Goal: Task Accomplishment & Management: Use online tool/utility

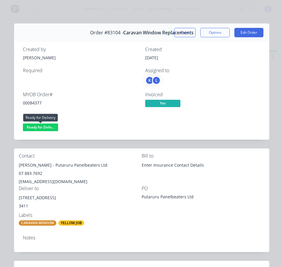
click at [36, 126] on span "Ready for Deliv..." at bounding box center [40, 126] width 35 height 7
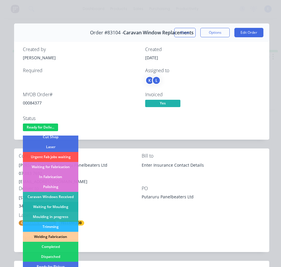
scroll to position [88, 0]
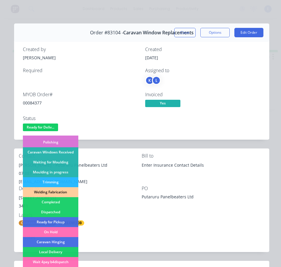
click at [66, 208] on div "Dispatched" at bounding box center [50, 212] width 55 height 10
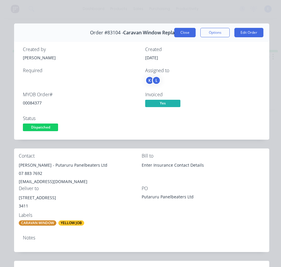
click at [180, 32] on button "Close" at bounding box center [184, 32] width 21 height 9
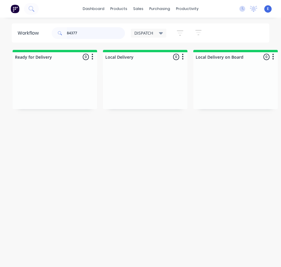
click at [91, 35] on input "84377" at bounding box center [96, 33] width 58 height 12
click at [92, 35] on input "84377" at bounding box center [96, 33] width 58 height 12
type input "86165"
click at [57, 100] on div "Req. Del" at bounding box center [55, 97] width 74 height 10
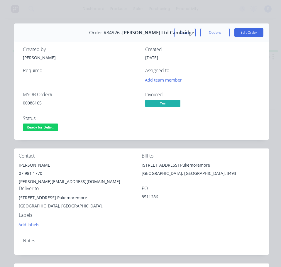
click at [36, 102] on div "00086165" at bounding box center [80, 103] width 115 height 6
drag, startPoint x: 37, startPoint y: 102, endPoint x: 32, endPoint y: 103, distance: 4.7
click at [32, 103] on div "00086165" at bounding box center [80, 103] width 115 height 6
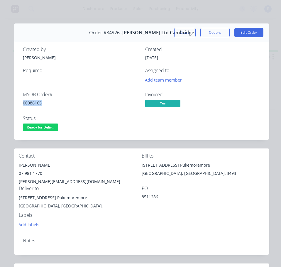
copy div "00086165"
click at [26, 161] on div "Liam McKenzie" at bounding box center [80, 165] width 123 height 8
click at [27, 163] on div "Liam McKenzie" at bounding box center [80, 165] width 123 height 8
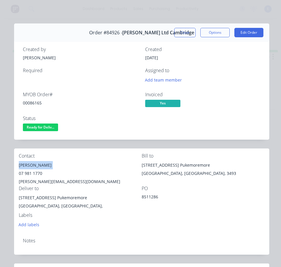
copy div "Liam McKenzie"
click at [30, 175] on div "07 981 1770" at bounding box center [80, 173] width 123 height 8
copy div "07 981 1770"
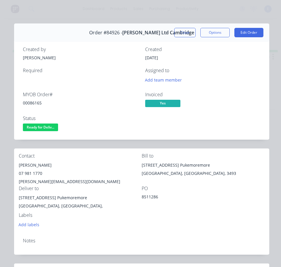
click at [58, 181] on div "liam.mckenzie@jarussell.co.nz" at bounding box center [80, 181] width 123 height 8
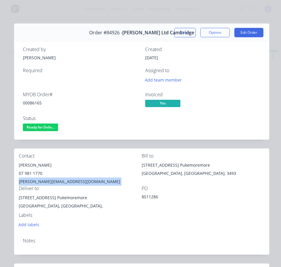
click at [58, 181] on div "liam.mckenzie@jarussell.co.nz" at bounding box center [80, 181] width 123 height 8
copy div "liam.mckenzie@jarussell.co.nz"
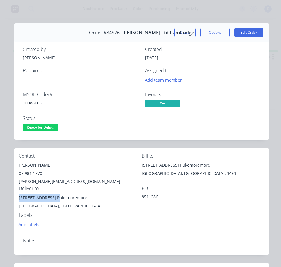
drag, startPoint x: 55, startPoint y: 198, endPoint x: 14, endPoint y: 199, distance: 40.5
click at [14, 199] on div "Contact Liam McKenzie 07 981 1770 liam.mckenzie@jarussell.co.nz Bill to 183a Vi…" at bounding box center [141, 190] width 255 height 85
copy div "183a Victoria Road"
click at [141, 231] on div "Contact Liam McKenzie 07 981 1770 liam.mckenzie@jarussell.co.nz Bill to 183a Vi…" at bounding box center [141, 190] width 255 height 85
click at [36, 123] on div "Status Ready for Deliv..." at bounding box center [80, 123] width 115 height 17
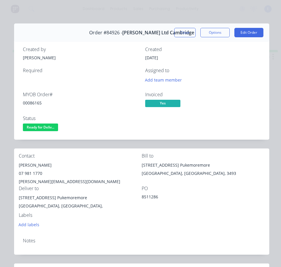
click at [39, 127] on span "Ready for Deliv..." at bounding box center [40, 126] width 35 height 7
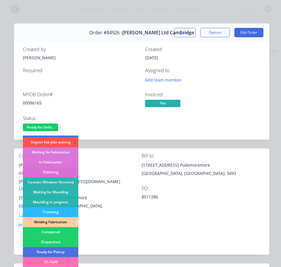
scroll to position [59, 0]
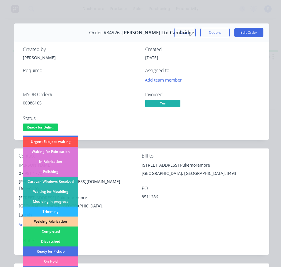
click at [41, 235] on div "Completed" at bounding box center [50, 231] width 55 height 10
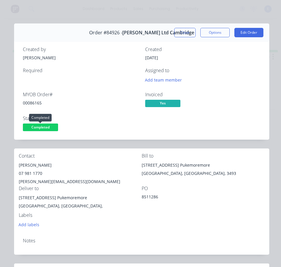
click at [42, 129] on span "Completed" at bounding box center [40, 126] width 35 height 7
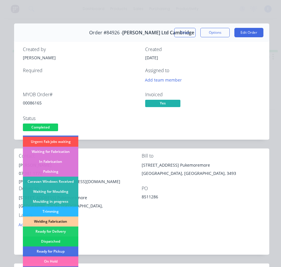
click at [50, 238] on div "Dispatched" at bounding box center [50, 241] width 55 height 10
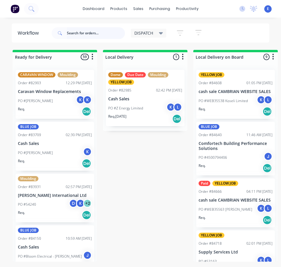
click at [96, 38] on input "text" at bounding box center [96, 33] width 58 height 12
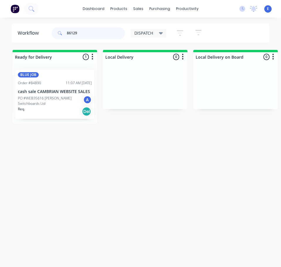
type input "86129"
click at [61, 120] on div "BLUE JOB Order #84890 11:07 AM [DATE] cash sale CAMBRIAN WEBSITE SALES PO #WEB3…" at bounding box center [55, 94] width 84 height 58
click at [60, 112] on div "Req. Del" at bounding box center [55, 111] width 74 height 10
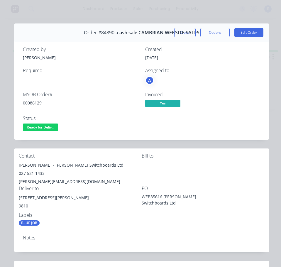
click at [37, 101] on div "00086129" at bounding box center [80, 103] width 115 height 6
copy div "00086129"
drag, startPoint x: 50, startPoint y: 165, endPoint x: 18, endPoint y: 166, distance: 31.9
click at [18, 166] on div "Contact [PERSON_NAME] - [PERSON_NAME] Switchboards Ltd 027 521 1433 [PERSON_NAM…" at bounding box center [141, 189] width 255 height 82
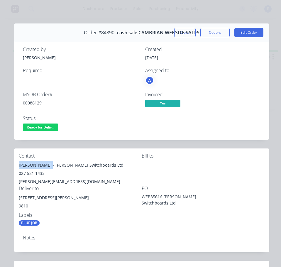
copy div "[PERSON_NAME]"
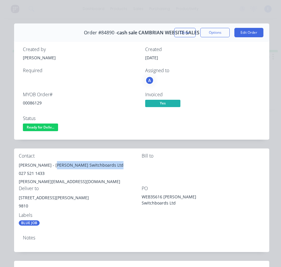
drag, startPoint x: 54, startPoint y: 165, endPoint x: 112, endPoint y: 161, distance: 58.7
click at [112, 161] on div "[PERSON_NAME] - [PERSON_NAME] Switchboards Ltd" at bounding box center [80, 165] width 123 height 8
copy div "[PERSON_NAME] Switchboards Ltd"
click at [35, 169] on div "027 521 1433" at bounding box center [80, 173] width 123 height 8
click at [32, 173] on div "027 521 1433" at bounding box center [80, 173] width 123 height 8
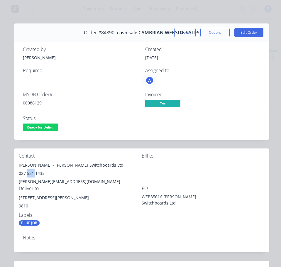
click at [32, 173] on div "027 521 1433" at bounding box center [80, 173] width 123 height 8
copy div "027 521 1433"
click at [44, 180] on div "[PERSON_NAME][EMAIL_ADDRESS][DOMAIN_NAME]" at bounding box center [80, 181] width 123 height 8
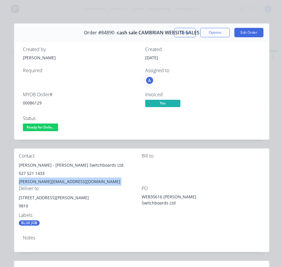
click at [44, 180] on div "[PERSON_NAME][EMAIL_ADDRESS][DOMAIN_NAME]" at bounding box center [80, 181] width 123 height 8
copy div "[PERSON_NAME][EMAIL_ADDRESS][DOMAIN_NAME]"
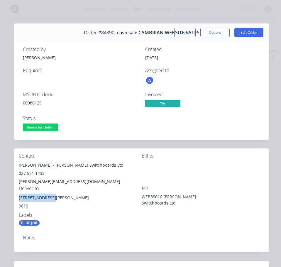
drag, startPoint x: 48, startPoint y: 197, endPoint x: 28, endPoint y: 199, distance: 19.8
click at [18, 199] on div "Contact [PERSON_NAME] - [PERSON_NAME] Switchboards Ltd 027 521 1433 [PERSON_NAM…" at bounding box center [141, 189] width 255 height 82
copy div "[STREET_ADDRESS][PERSON_NAME]"
click at [50, 127] on span "Ready for Deliv..." at bounding box center [40, 126] width 35 height 7
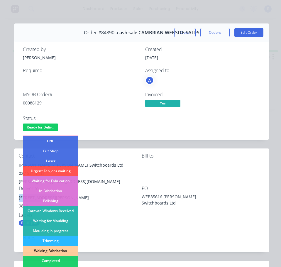
scroll to position [88, 0]
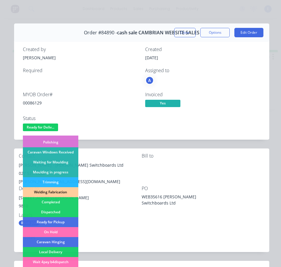
click at [63, 211] on div "Dispatched" at bounding box center [50, 212] width 55 height 10
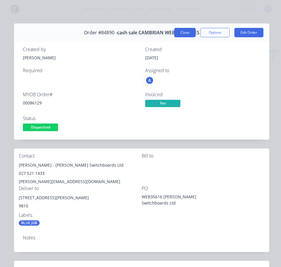
click at [177, 33] on button "Close" at bounding box center [184, 32] width 21 height 9
